Goal: Transaction & Acquisition: Purchase product/service

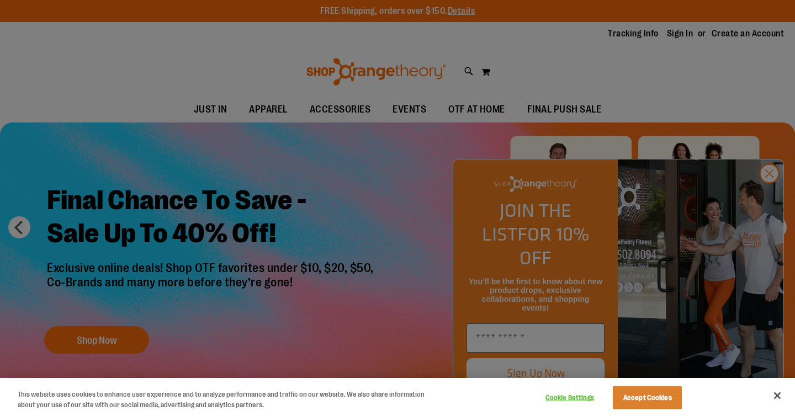
click at [775, 192] on div at bounding box center [397, 208] width 795 height 416
click at [777, 393] on button "Close" at bounding box center [777, 396] width 24 height 24
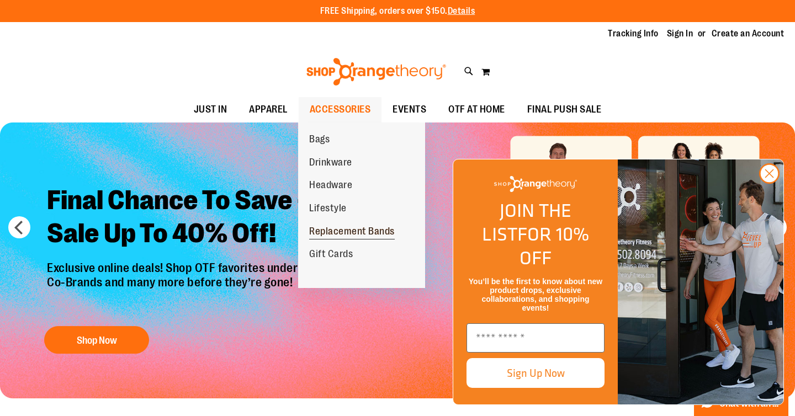
click at [357, 232] on span "Replacement Bands" at bounding box center [352, 233] width 86 height 14
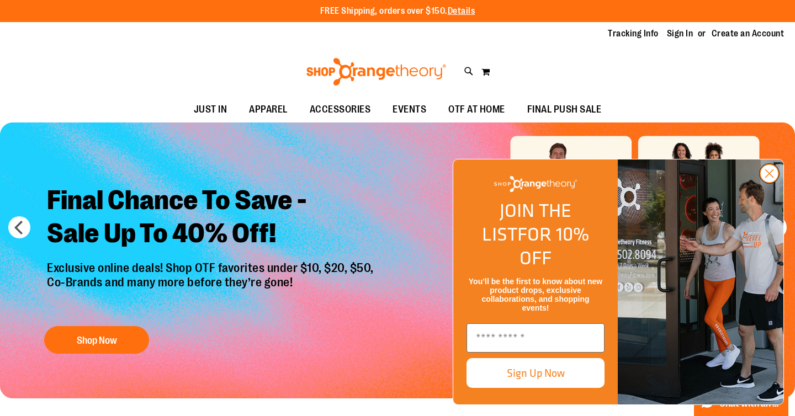
click at [774, 183] on circle "Close dialog" at bounding box center [769, 173] width 18 height 18
